Goal: Navigation & Orientation: Find specific page/section

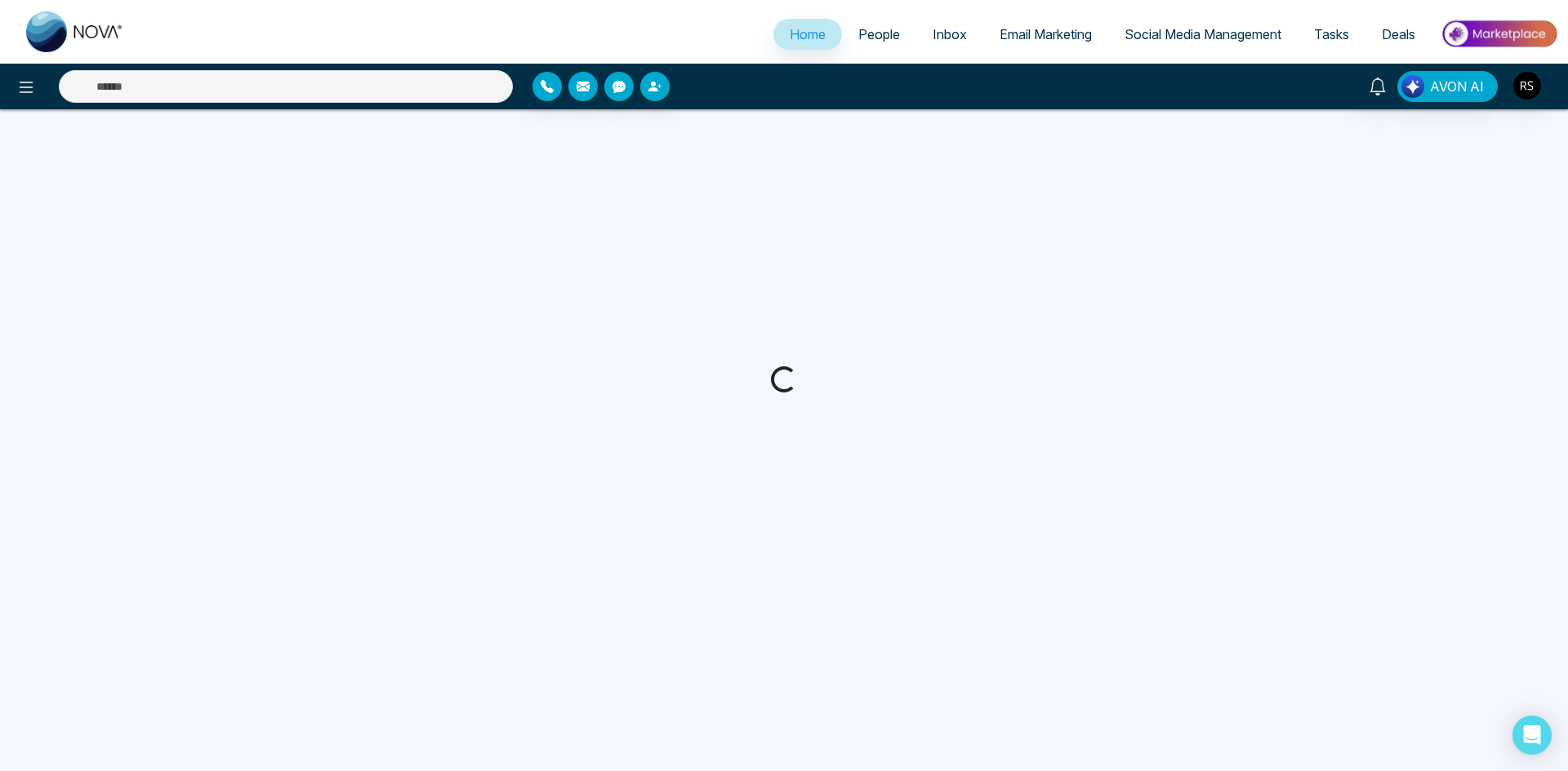
select select "*"
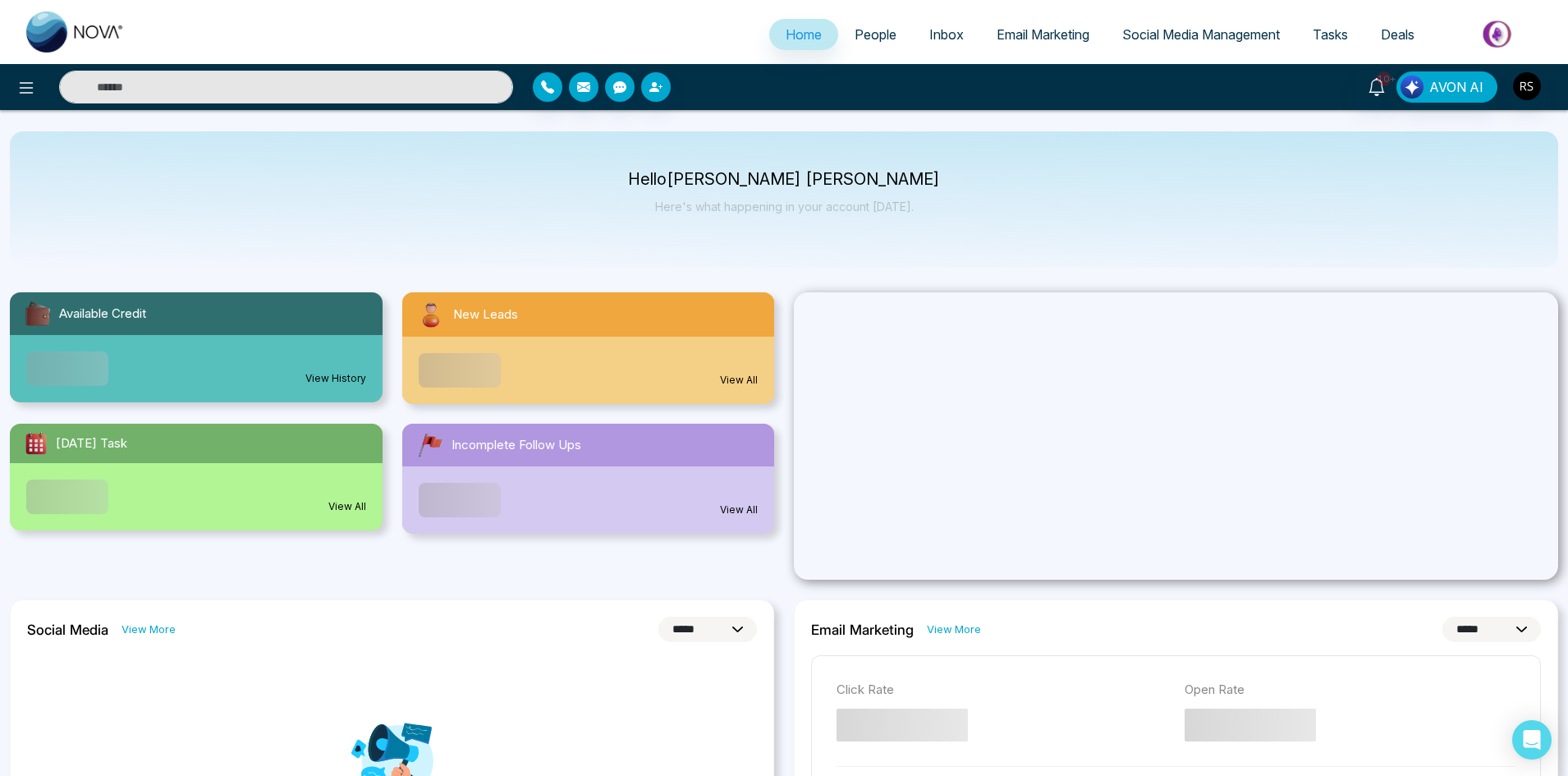
click at [869, 36] on span "People" at bounding box center [875, 34] width 41 height 16
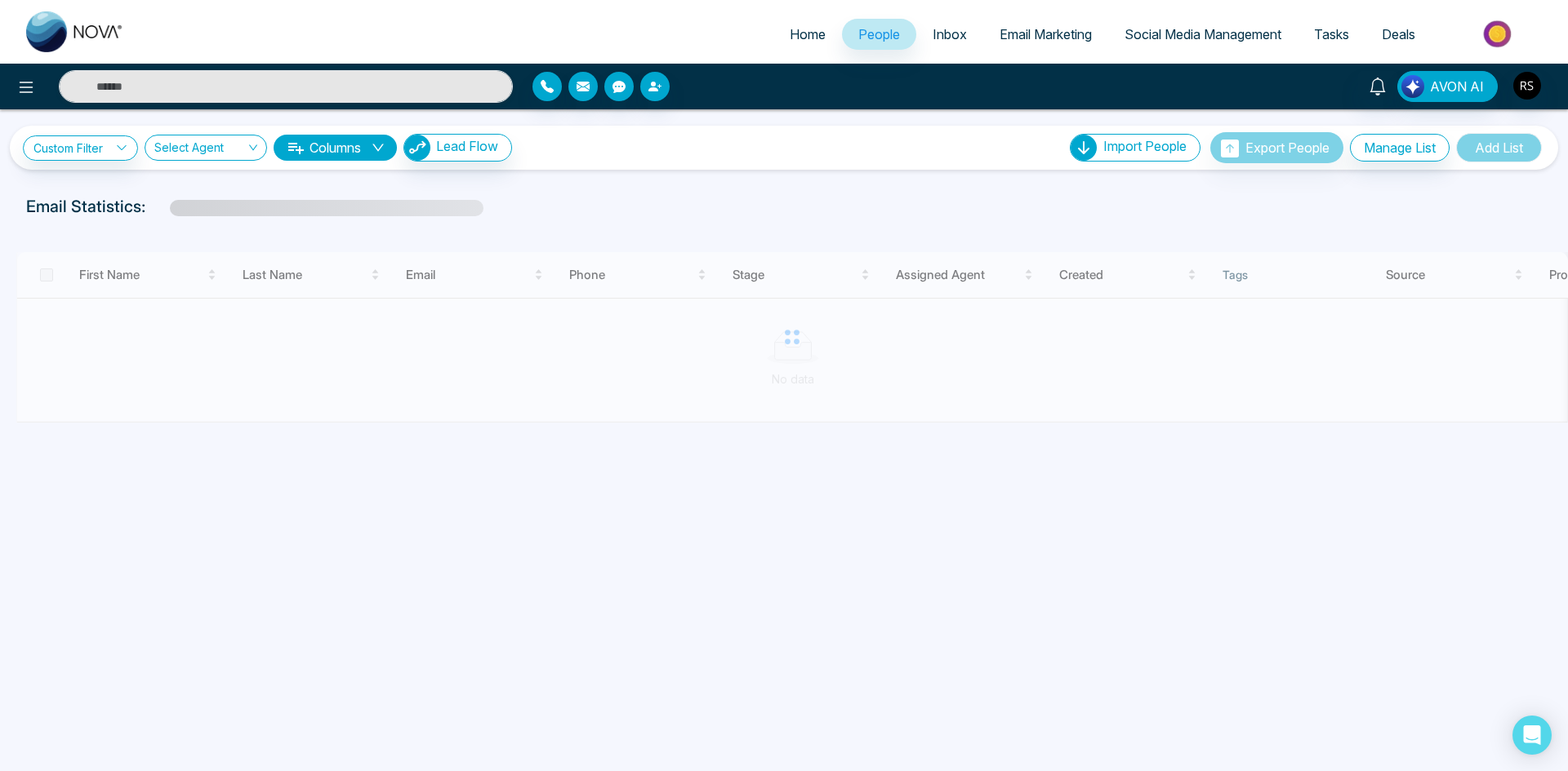
click at [934, 30] on span "Inbox" at bounding box center [949, 34] width 35 height 16
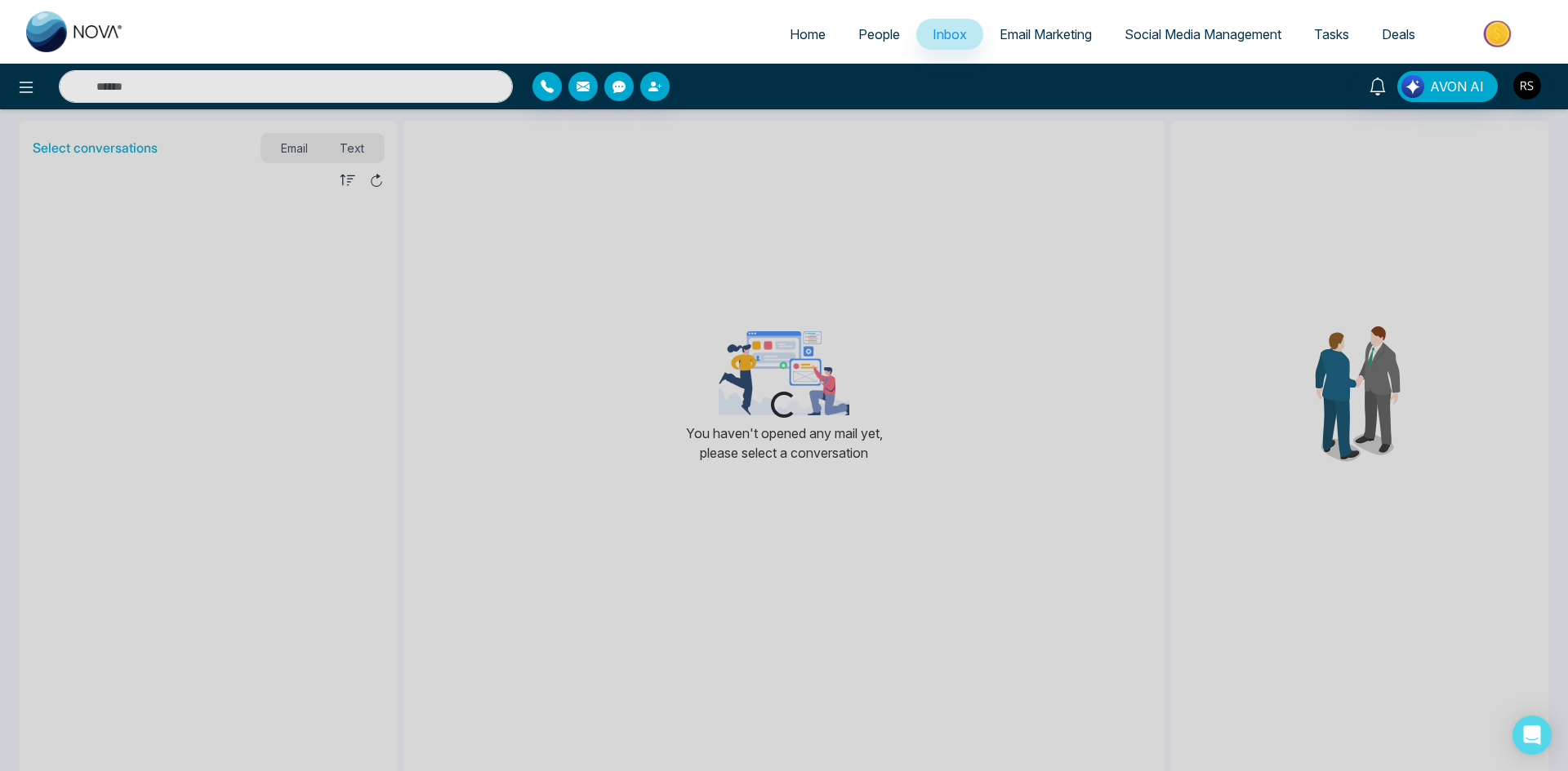
click at [1024, 34] on span "Email Marketing" at bounding box center [1046, 34] width 93 height 16
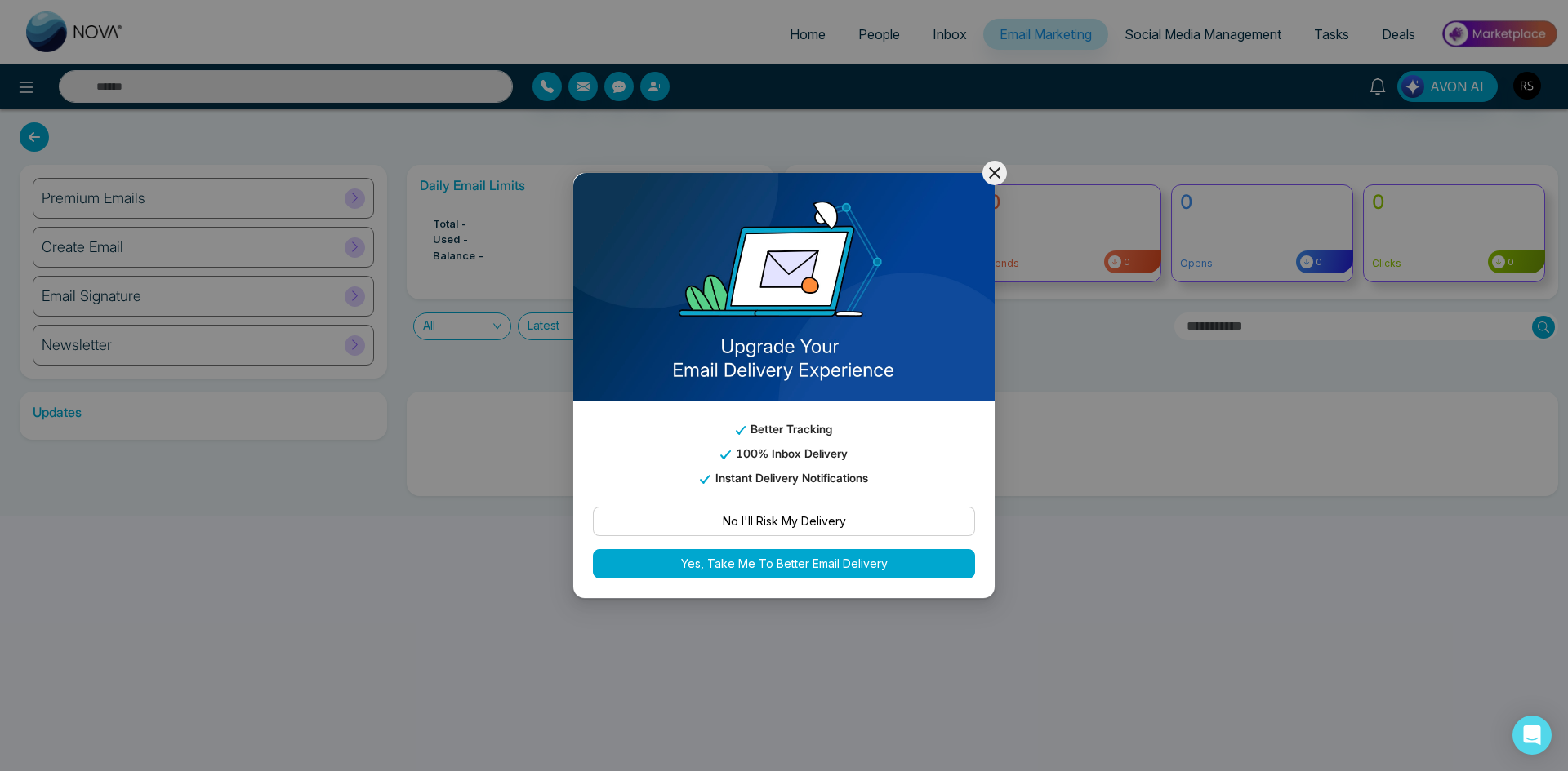
click at [1178, 34] on div "Better Tracking 100% Inbox Delivery Instant Delivery Notifications No I'll Risk…" at bounding box center [784, 386] width 1568 height 771
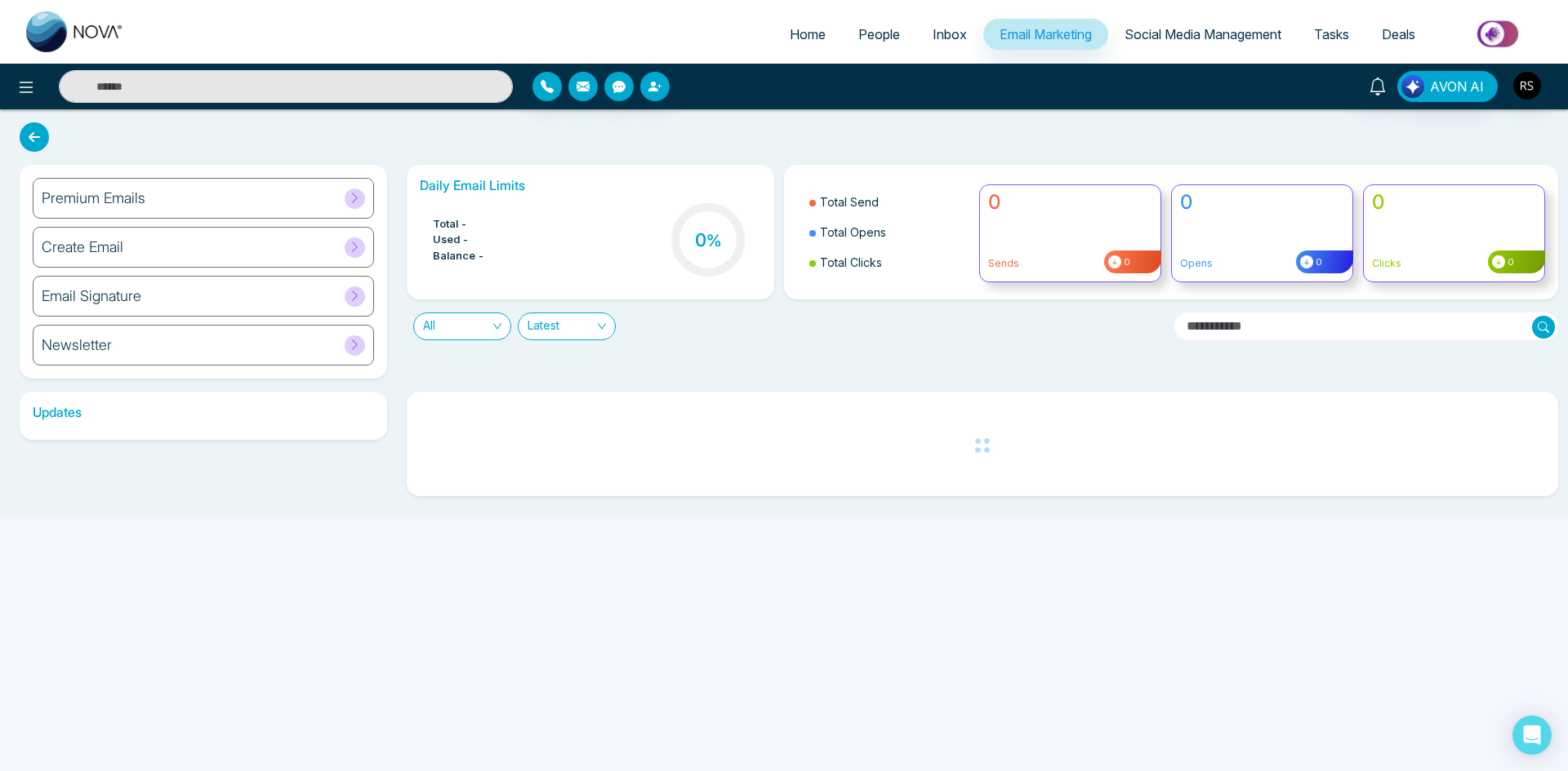
click at [793, 29] on span "Home" at bounding box center [808, 34] width 36 height 16
select select "*"
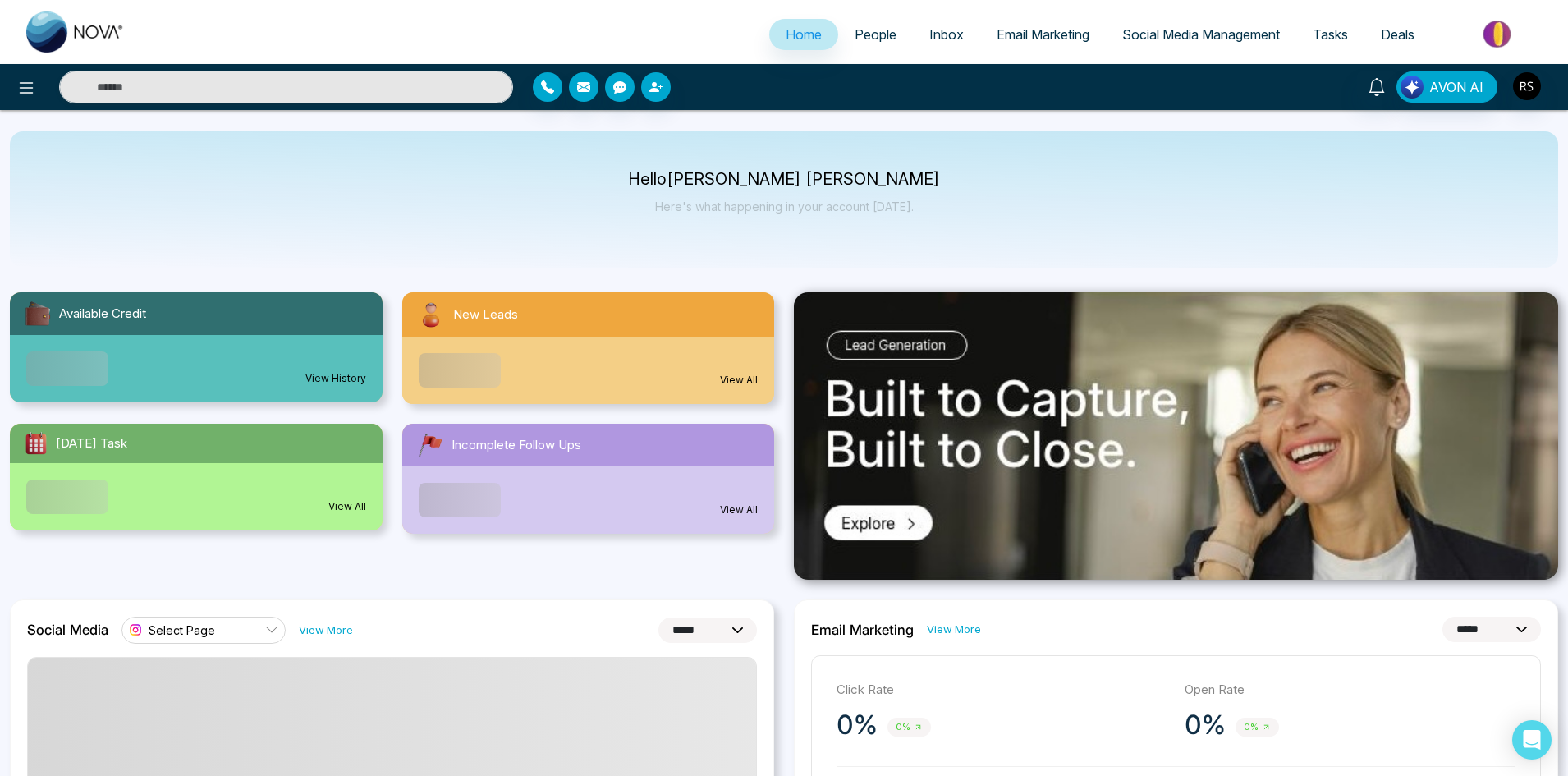
click at [871, 33] on span "People" at bounding box center [875, 34] width 41 height 16
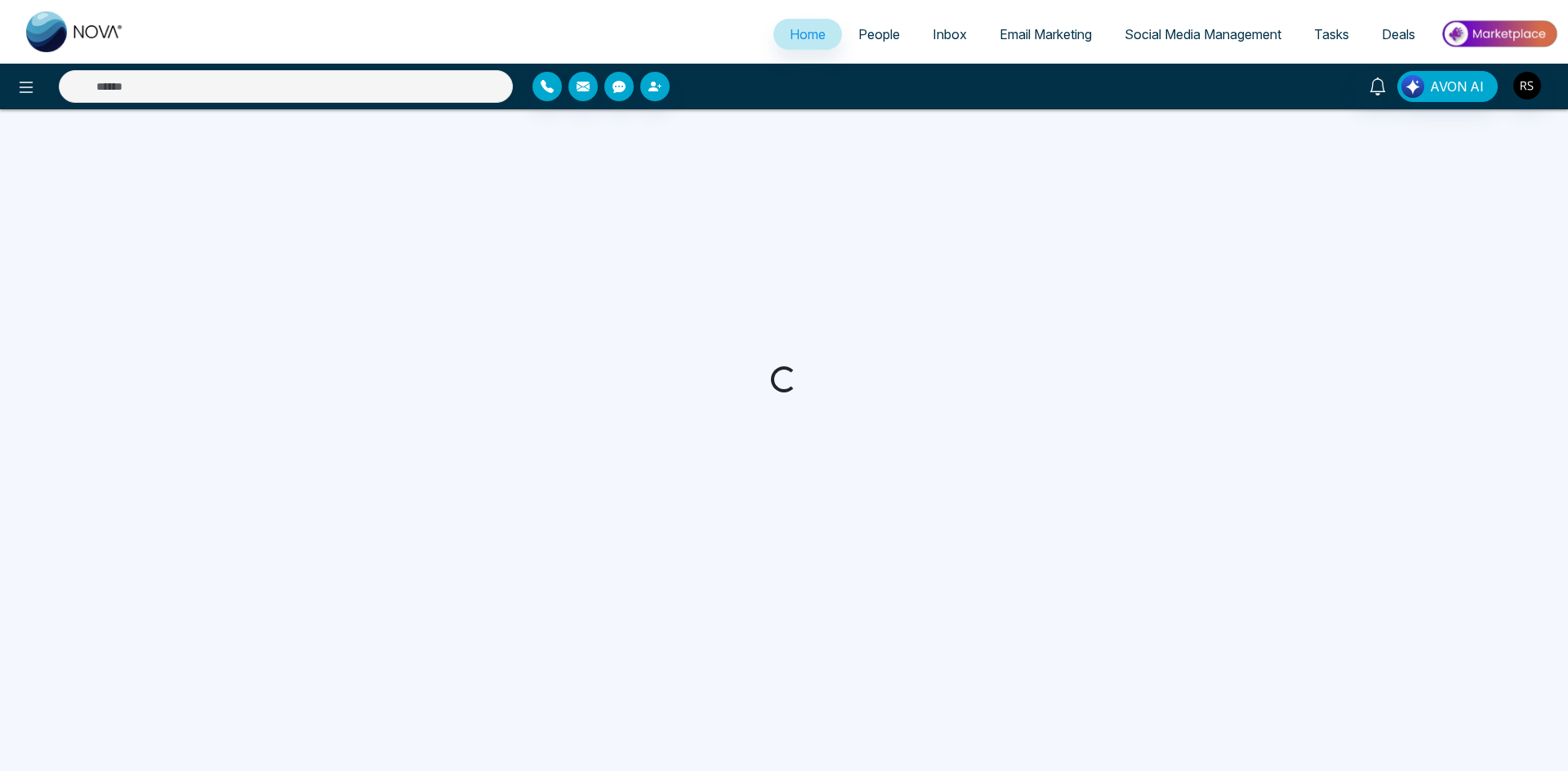
select select "*"
